Goal: Communication & Community: Answer question/provide support

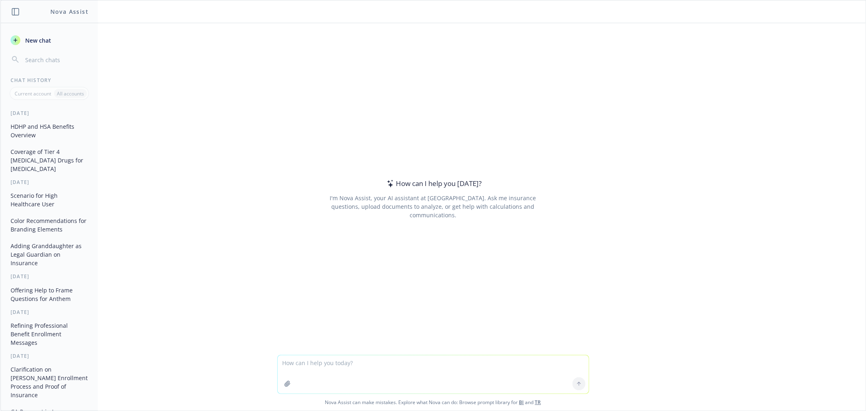
click at [369, 366] on textarea at bounding box center [433, 374] width 311 height 38
type textarea "change language but same message: If no new elections are made, your current be…"
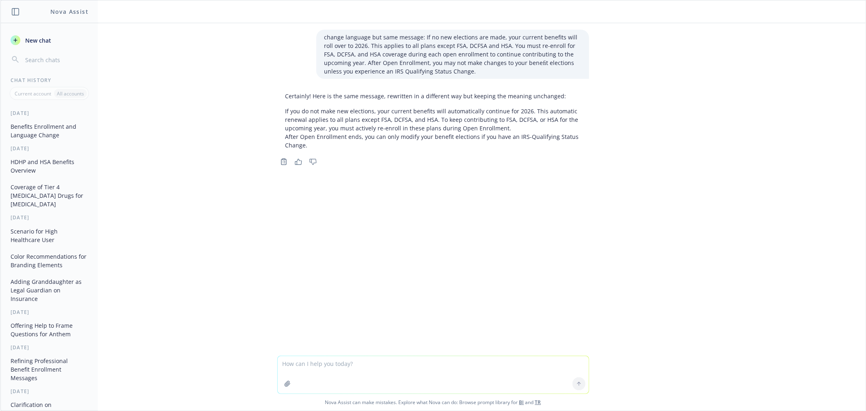
click at [298, 372] on textarea at bounding box center [433, 374] width 311 height 37
type textarea "shorter"
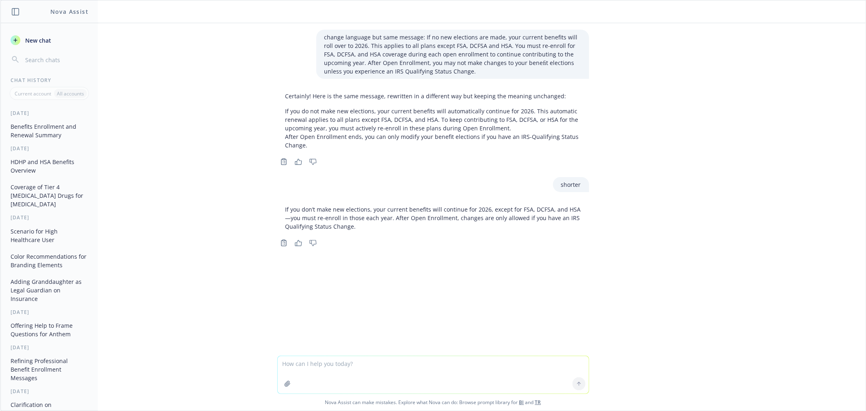
click at [407, 209] on p "If you don’t make new elections, your current benefits will continue for 2026, …" at bounding box center [432, 218] width 295 height 26
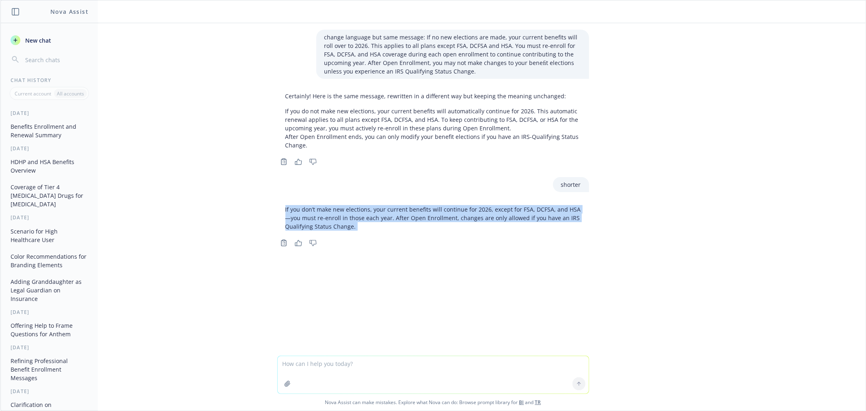
click at [407, 209] on p "If you don’t make new elections, your current benefits will continue for 2026, …" at bounding box center [432, 218] width 295 height 26
copy div "If you don’t make new elections, your current benefits will continue for 2026, …"
